Goal: Information Seeking & Learning: Check status

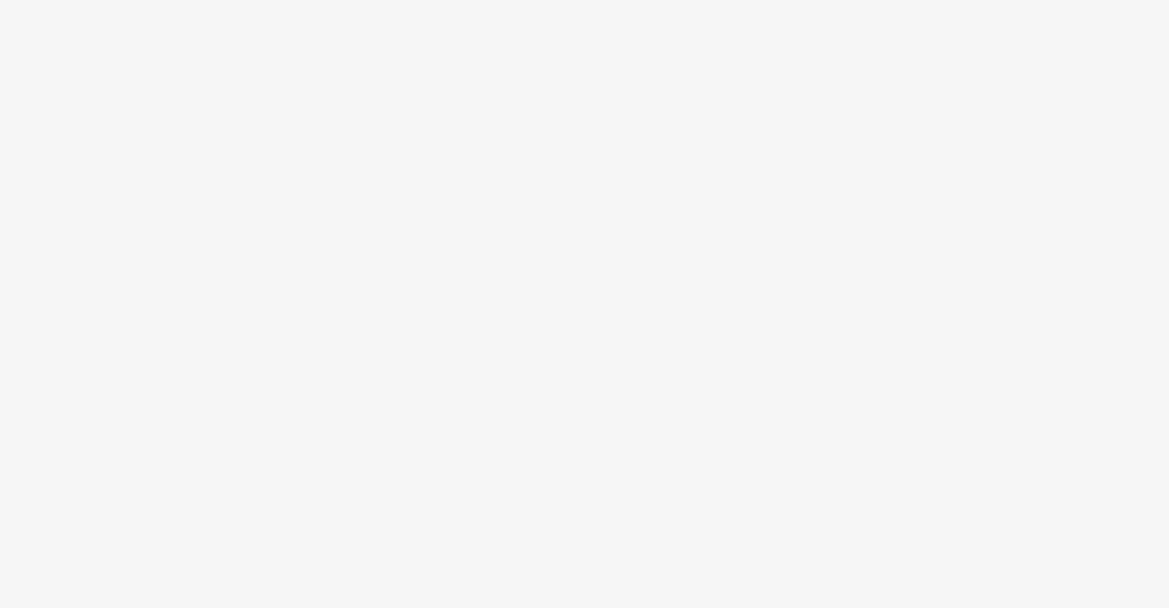
click at [251, 142] on body at bounding box center [584, 304] width 1169 height 608
drag, startPoint x: 251, startPoint y: 142, endPoint x: 592, endPoint y: 162, distance: 341.8
click at [592, 162] on body at bounding box center [584, 304] width 1169 height 608
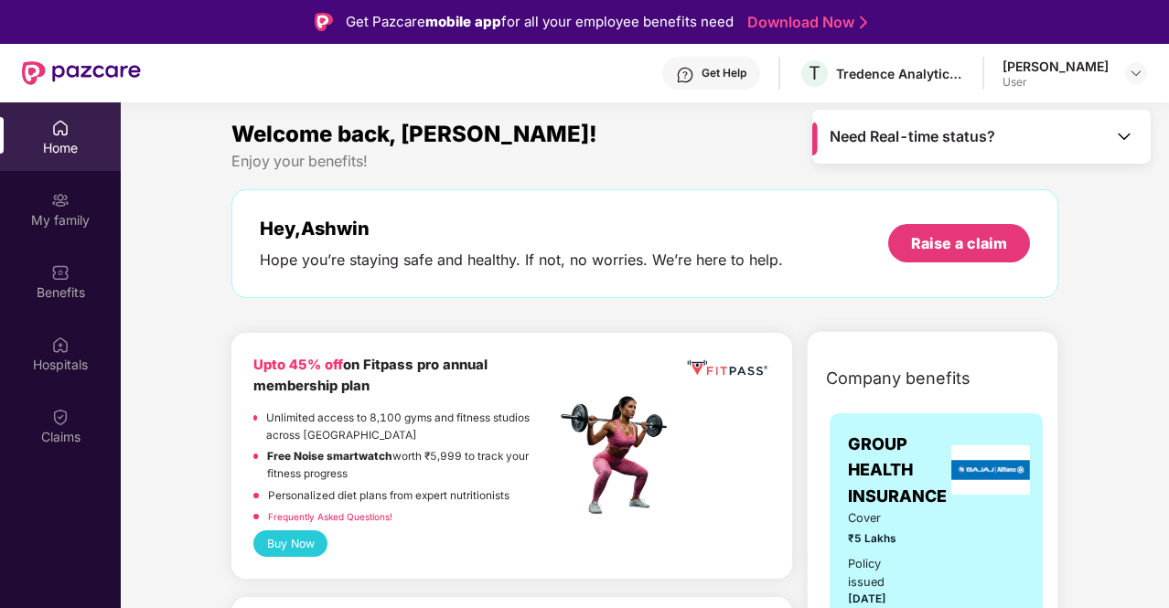
click at [1114, 142] on div "Need Real-time status?" at bounding box center [981, 137] width 339 height 54
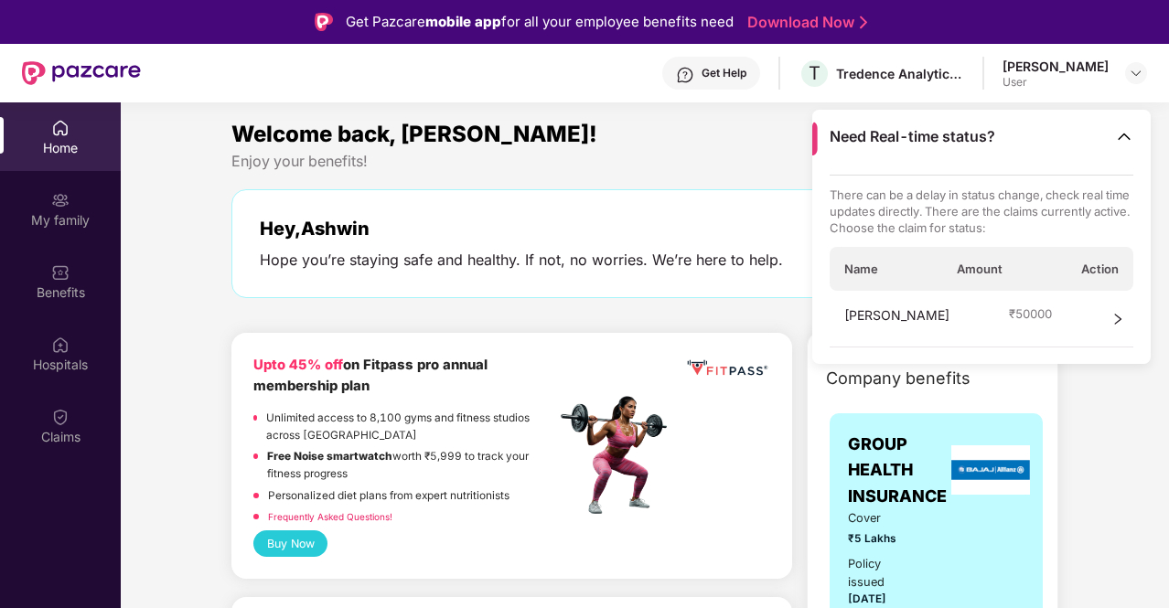
click at [1115, 323] on icon "right" at bounding box center [1118, 319] width 6 height 11
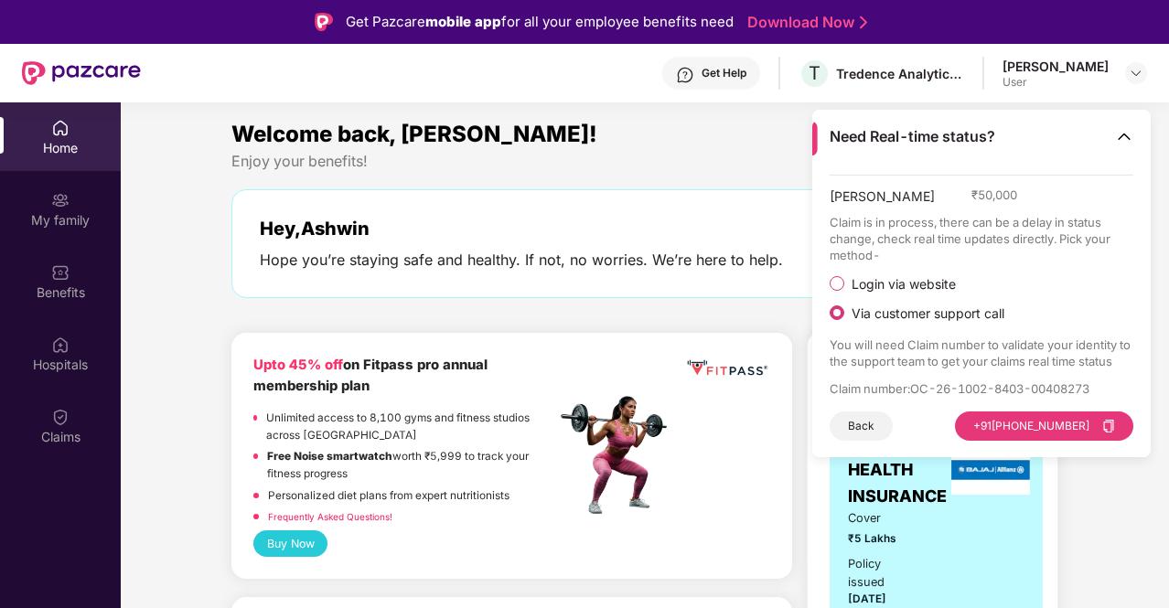
click at [919, 291] on span "Login via website" at bounding box center [903, 284] width 119 height 16
click at [1066, 425] on button "Visit Website" at bounding box center [1082, 426] width 102 height 29
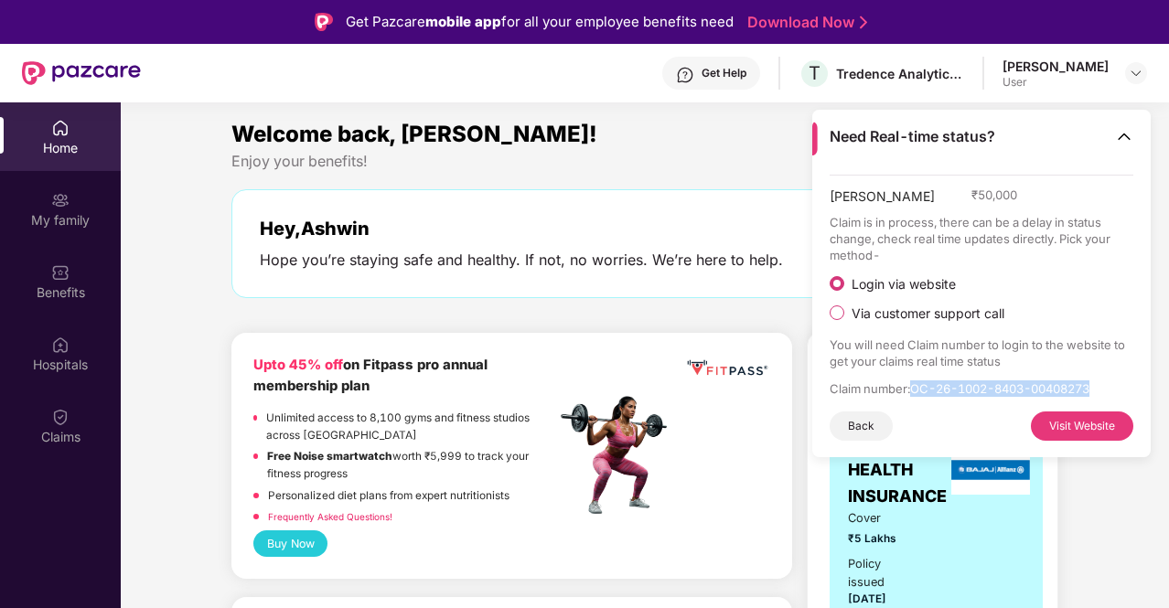
drag, startPoint x: 913, startPoint y: 391, endPoint x: 1102, endPoint y: 391, distance: 188.5
click at [1102, 391] on p "Claim number : OC-26-1002-8403-00408273" at bounding box center [982, 389] width 305 height 16
copy p "OC-26-1002-8403-00408273"
drag, startPoint x: 230, startPoint y: 160, endPoint x: 199, endPoint y: 235, distance: 80.9
click at [403, 165] on div "Welcome back, [PERSON_NAME]! Enjoy your benefits! Hey, [PERSON_NAME] Hope you’r…" at bounding box center [645, 216] width 842 height 199
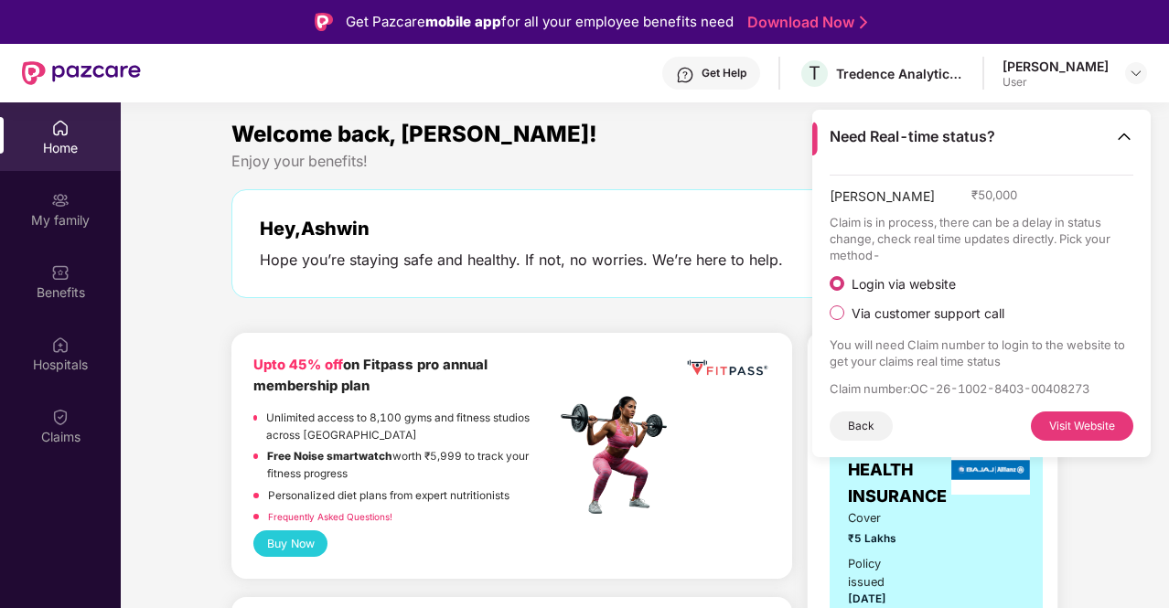
click at [62, 422] on img at bounding box center [60, 417] width 18 height 18
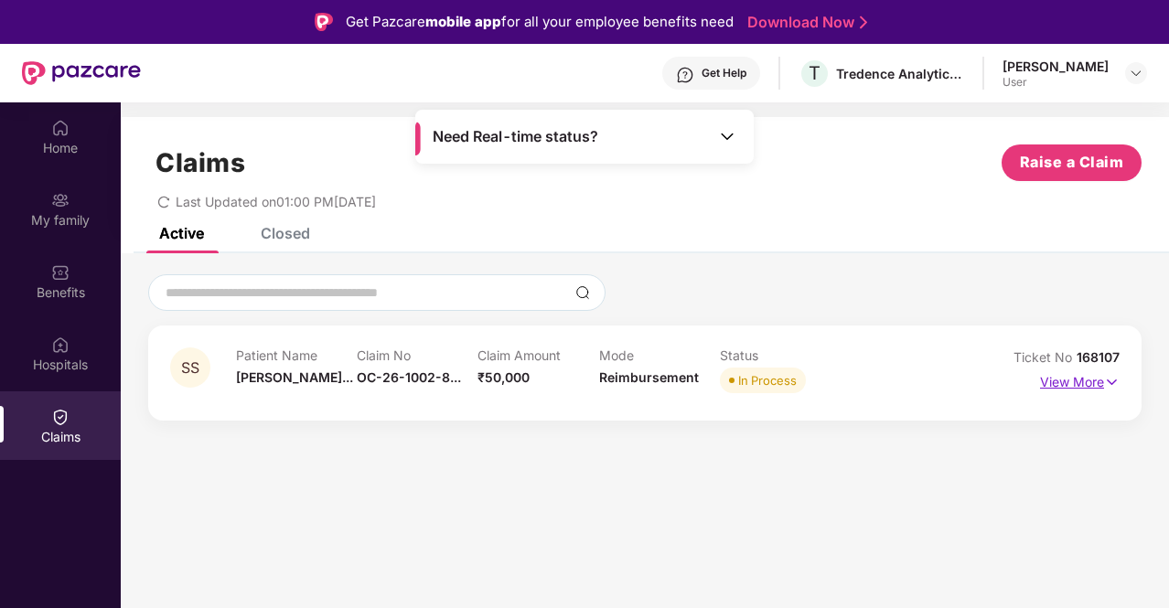
click at [1093, 379] on p "View More" at bounding box center [1080, 380] width 80 height 25
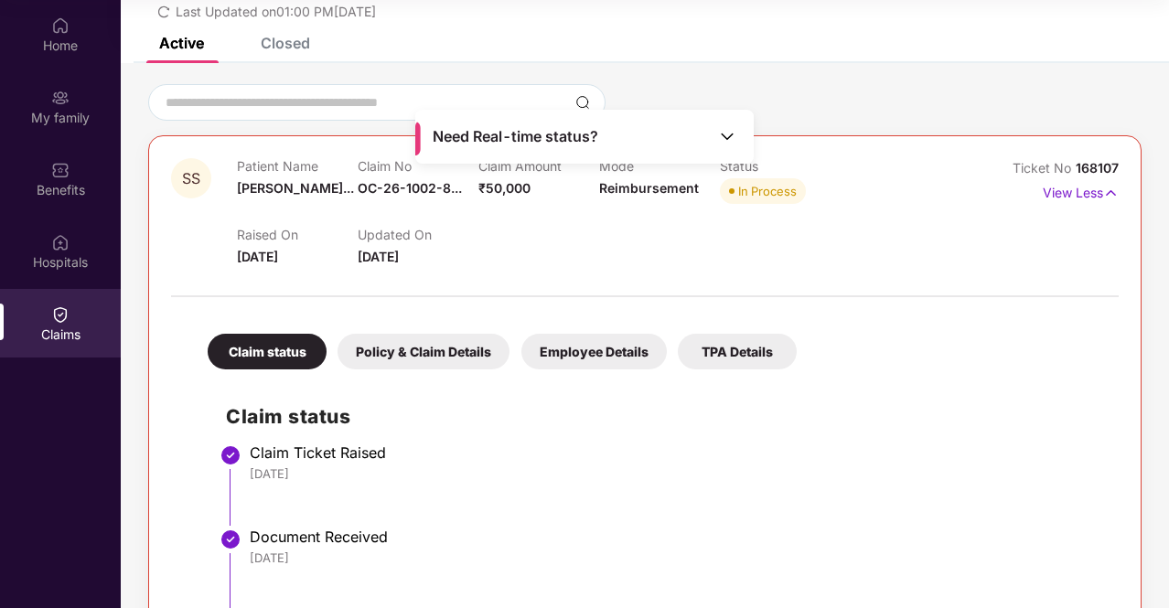
scroll to position [59, 0]
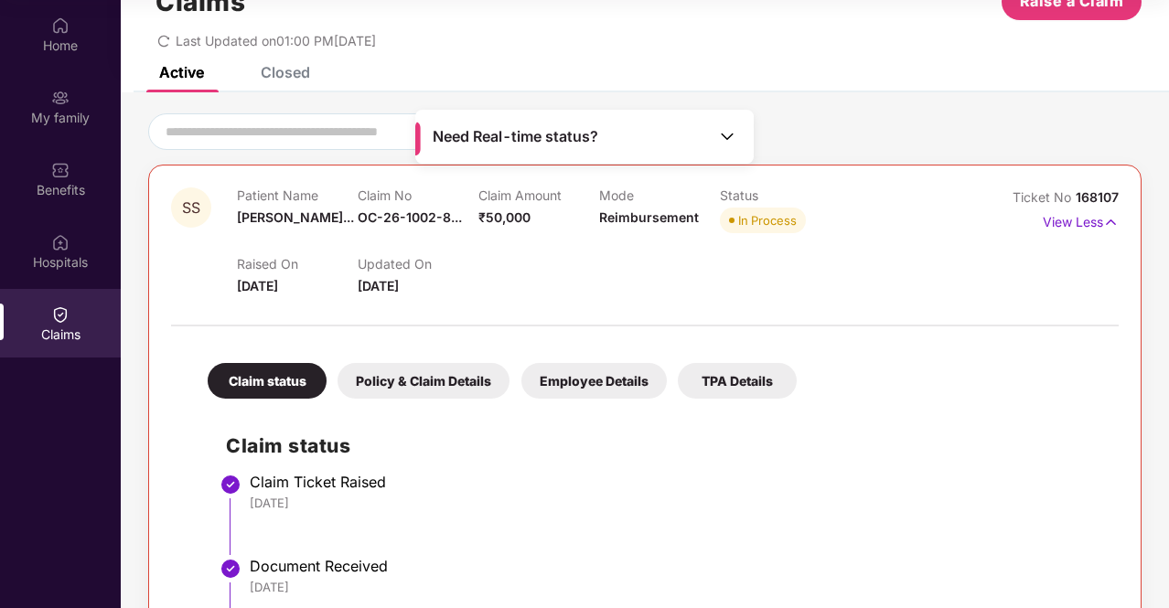
click at [459, 392] on div "Policy & Claim Details" at bounding box center [424, 381] width 172 height 36
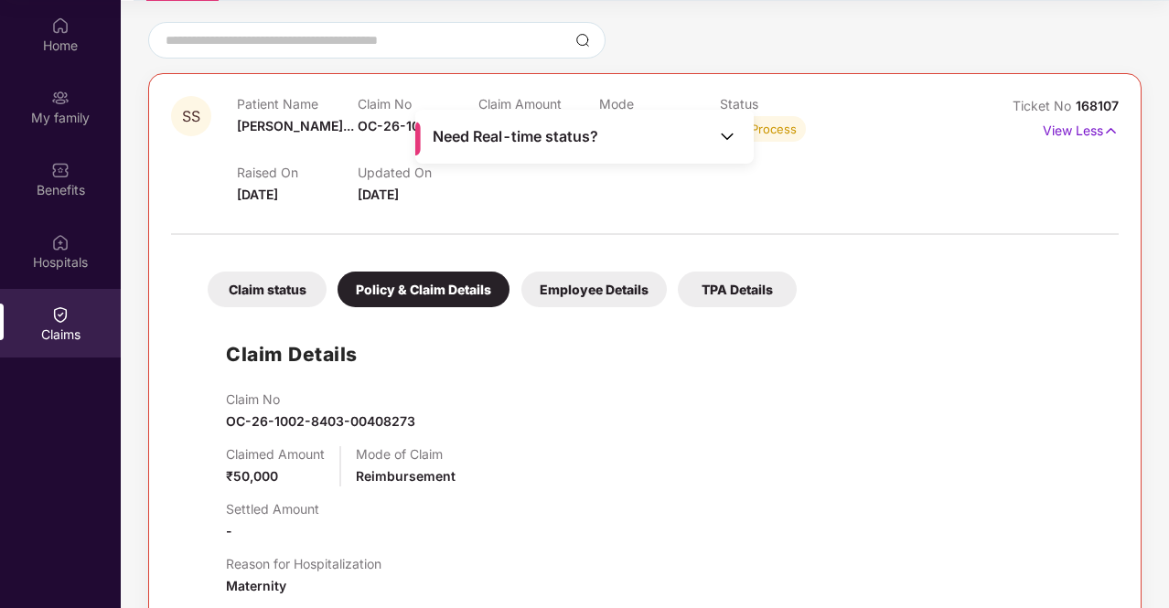
click at [589, 293] on div "Employee Details" at bounding box center [593, 290] width 145 height 36
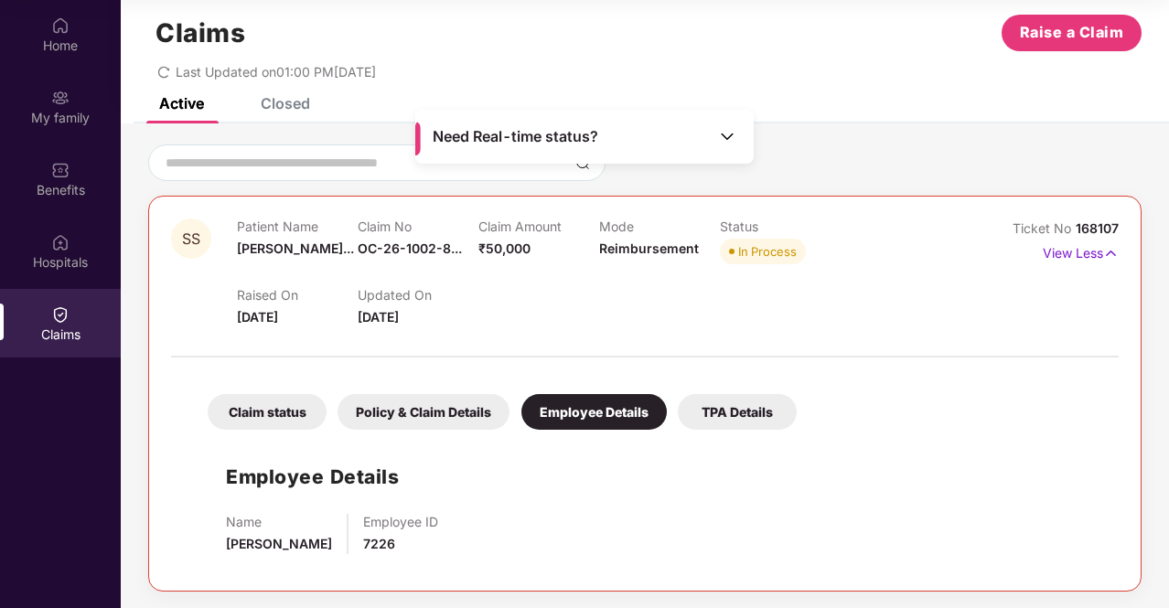
click at [736, 425] on div "TPA Details" at bounding box center [737, 412] width 119 height 36
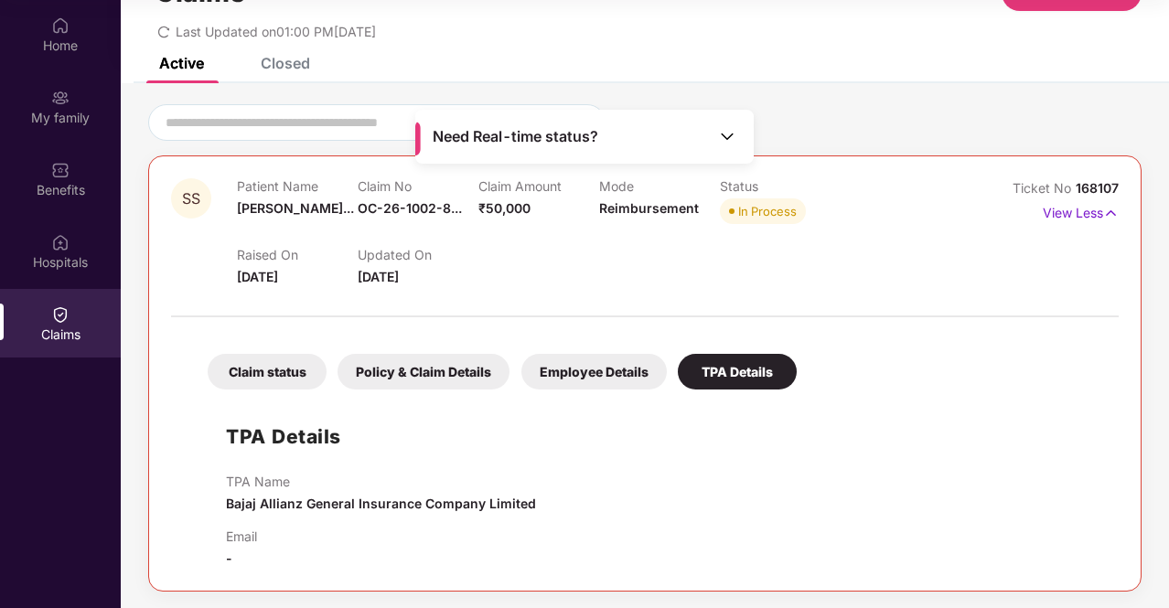
click at [263, 365] on div "Claim status" at bounding box center [267, 372] width 119 height 36
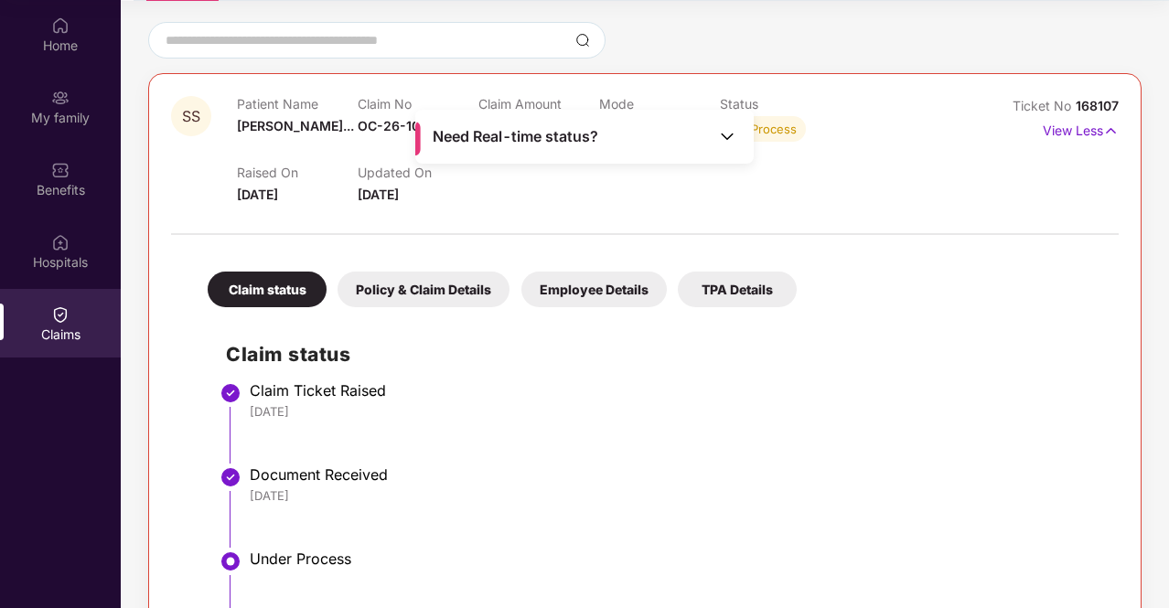
scroll to position [0, 0]
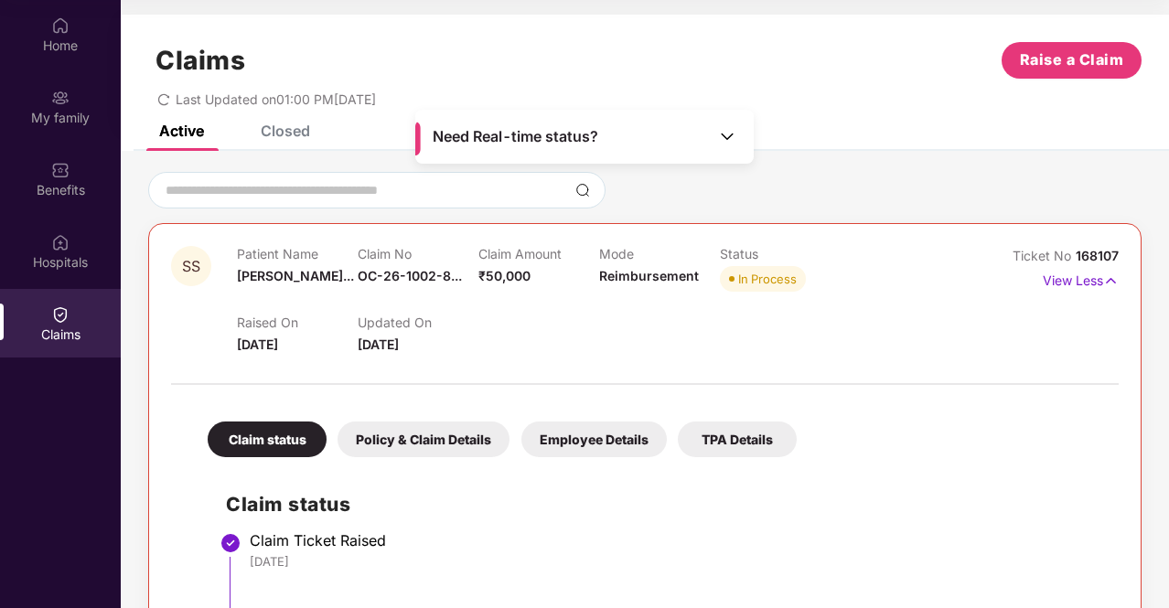
click at [730, 135] on img at bounding box center [727, 136] width 18 height 18
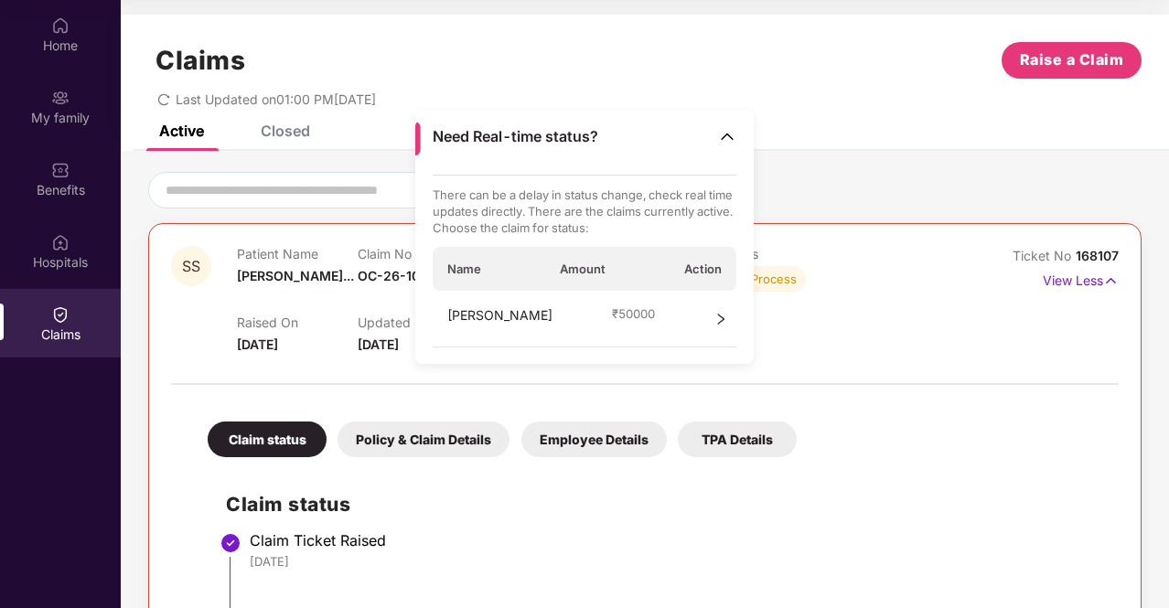
click at [721, 317] on icon "right" at bounding box center [721, 319] width 13 height 13
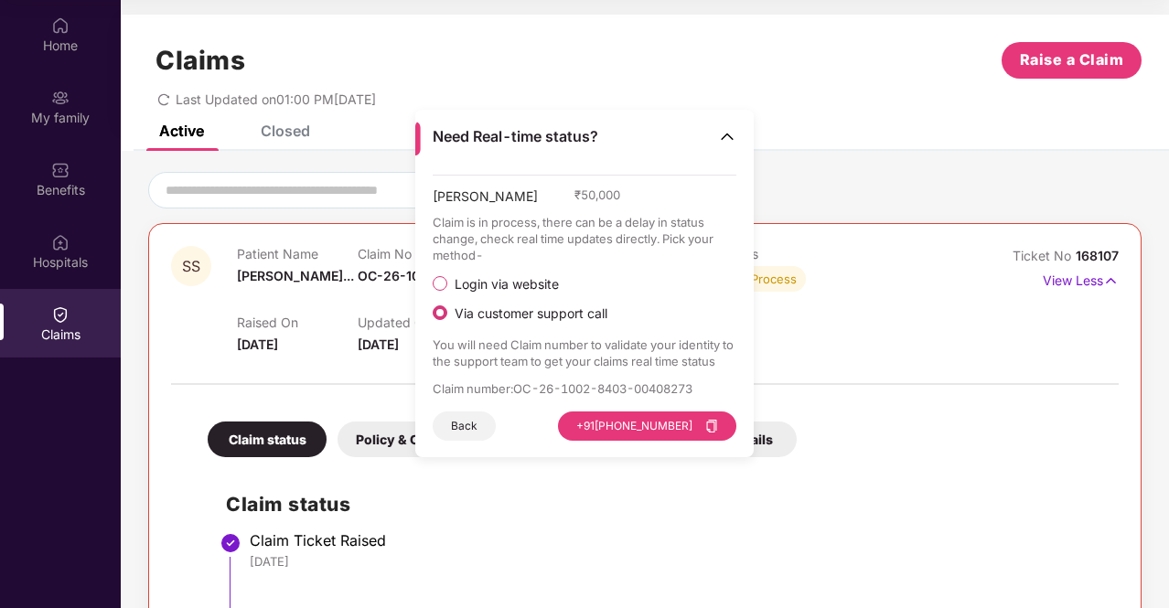
click at [831, 98] on div "Last Updated on 01:00 PM[DATE]" at bounding box center [645, 93] width 994 height 28
click at [871, 107] on div "Claims Raise a Claim Last Updated on 01:00 PM[DATE]" at bounding box center [645, 70] width 1048 height 111
click at [723, 138] on img at bounding box center [727, 136] width 18 height 18
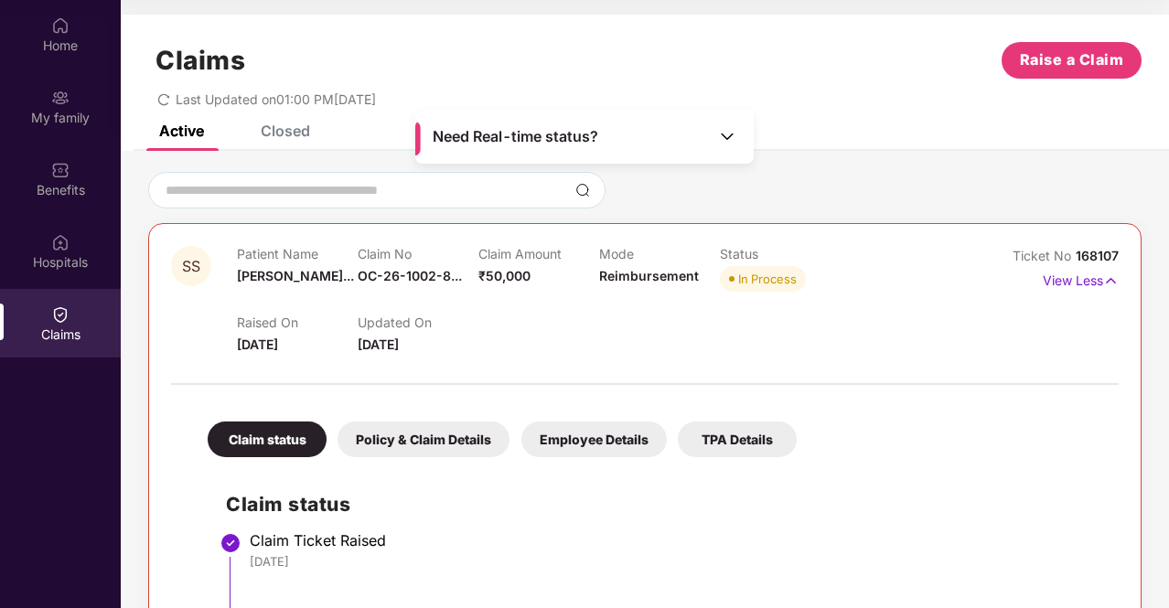
drag, startPoint x: 362, startPoint y: 347, endPoint x: 536, endPoint y: 349, distance: 173.8
click at [468, 350] on div "Updated On [DATE]" at bounding box center [418, 335] width 121 height 40
click at [588, 345] on div "Raised On [DATE] Updated On [DATE]" at bounding box center [599, 325] width 724 height 59
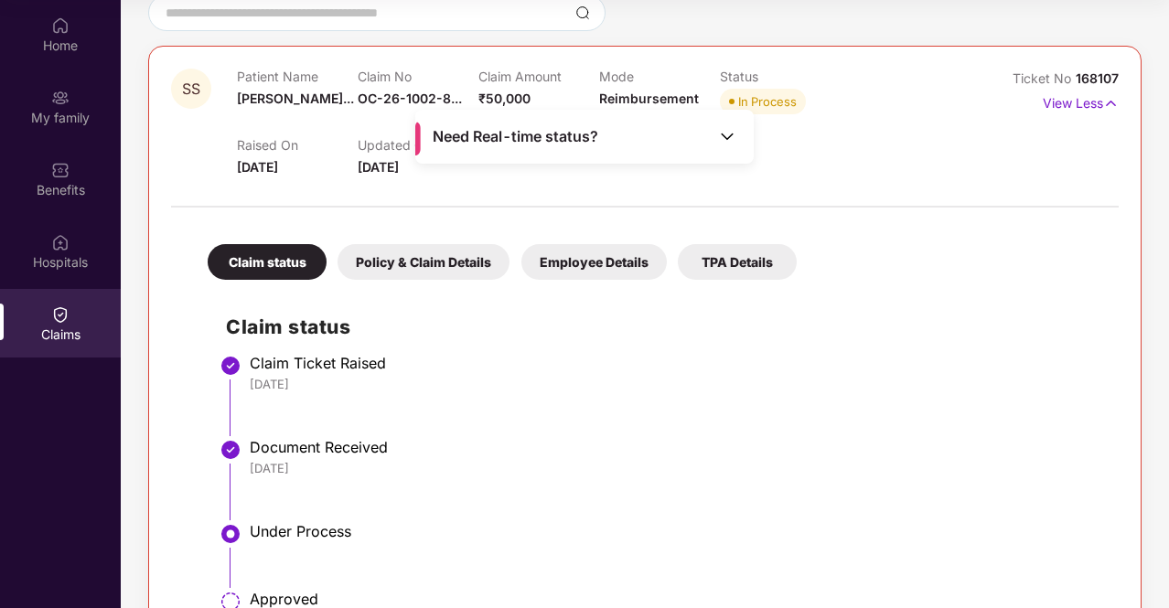
scroll to position [183, 0]
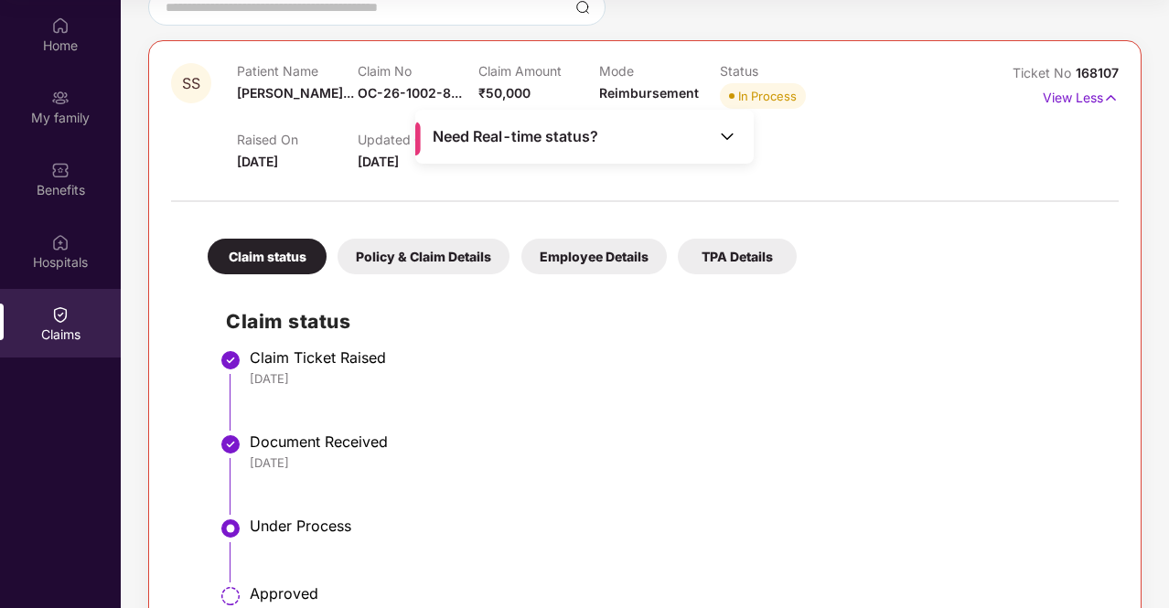
click at [720, 139] on img at bounding box center [727, 136] width 18 height 18
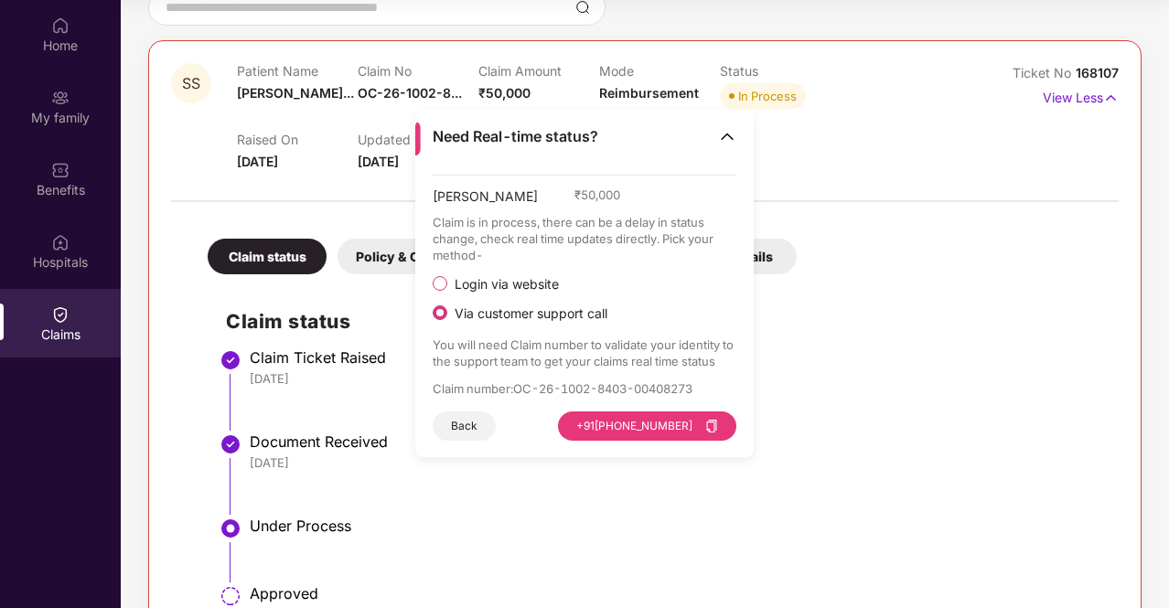
click at [720, 139] on img at bounding box center [727, 136] width 18 height 18
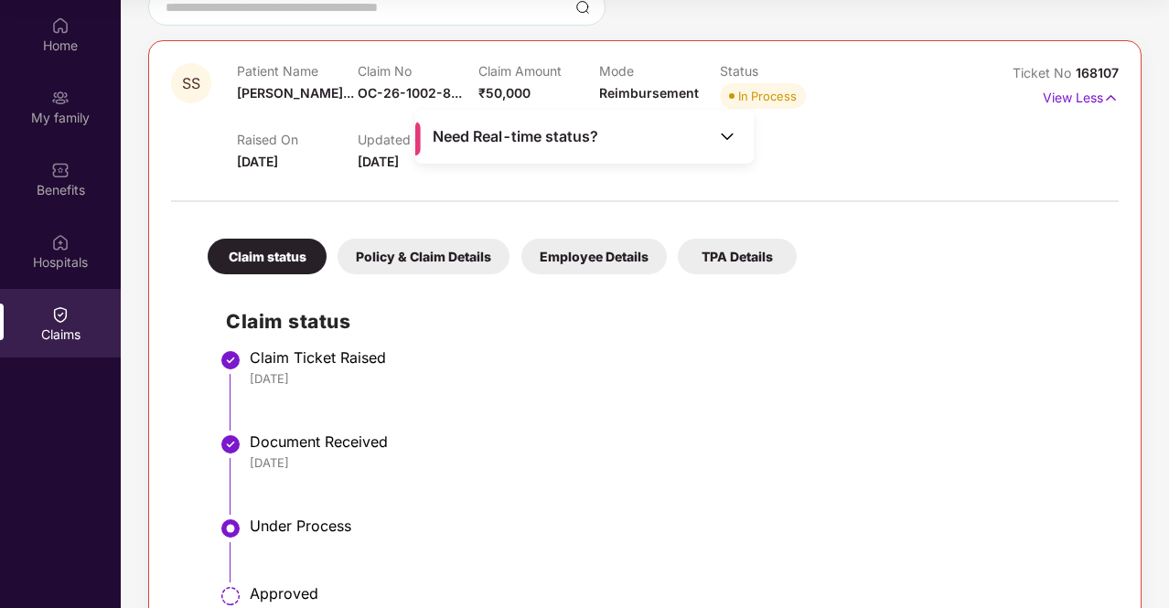
click at [906, 230] on div "Claim status Policy & Claim Details Employee Details TPA Details Claim status C…" at bounding box center [645, 465] width 948 height 508
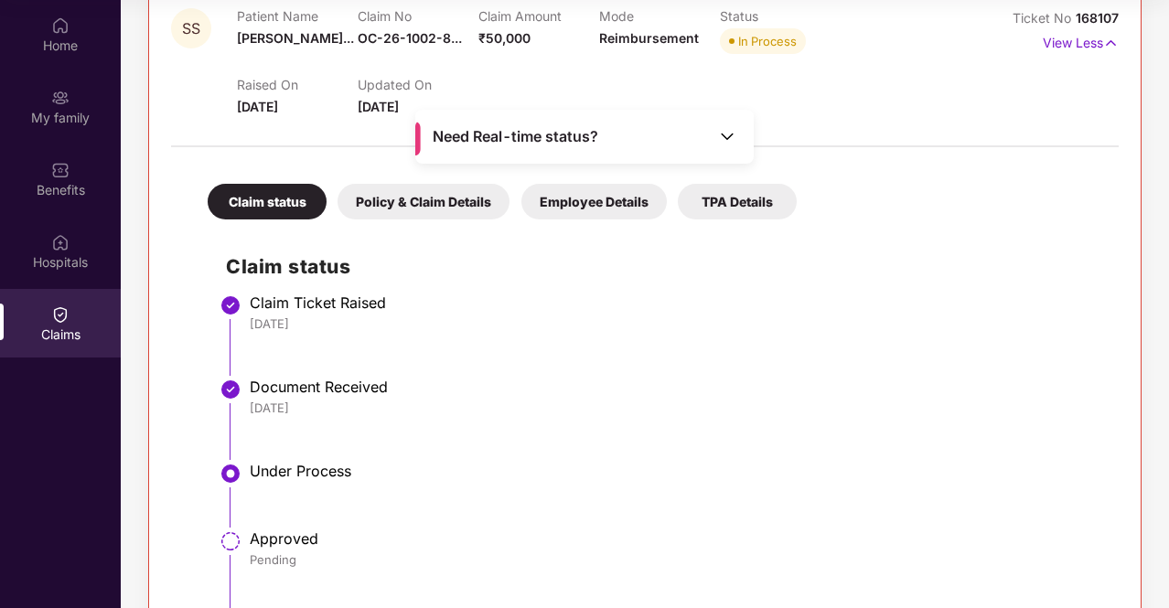
scroll to position [333, 0]
